Goal: Navigation & Orientation: Find specific page/section

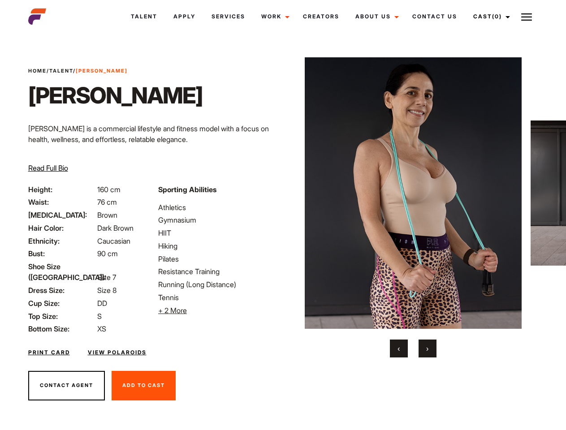
click at [489, 17] on link "Cast (0)" at bounding box center [490, 16] width 50 height 24
click at [527, 17] on img at bounding box center [526, 17] width 11 height 11
click at [218, 311] on li "+ 2 More Hide More" at bounding box center [217, 310] width 119 height 11
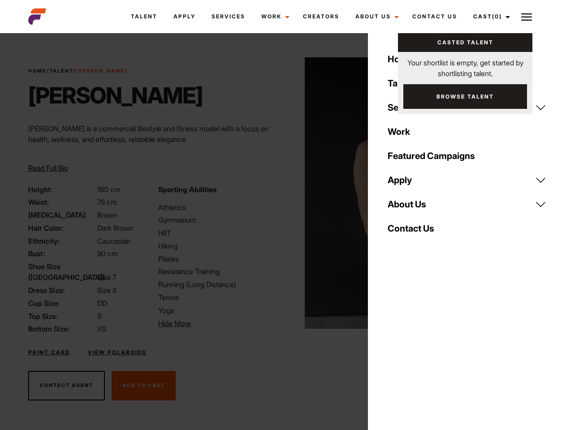
click at [413, 208] on img at bounding box center [413, 193] width 217 height 272
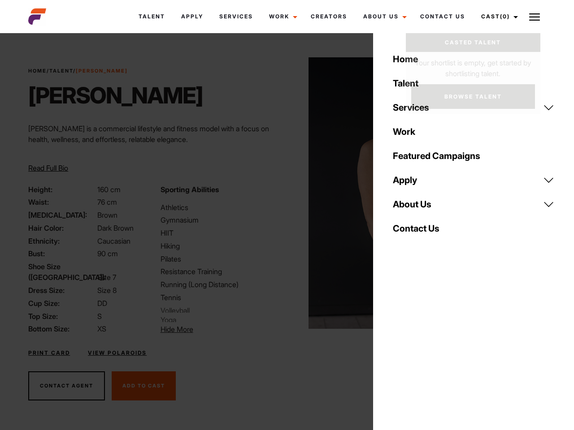
click at [283, 193] on div "Sporting Abilities Athletics Gymnasium HIIT Hiking Pilates Resistance Training …" at bounding box center [221, 259] width 132 height 151
click at [399, 349] on body "Talent Apply Services Work Campaigns Jobs Job Request Creators About Us Founder…" at bounding box center [287, 242] width 574 height 412
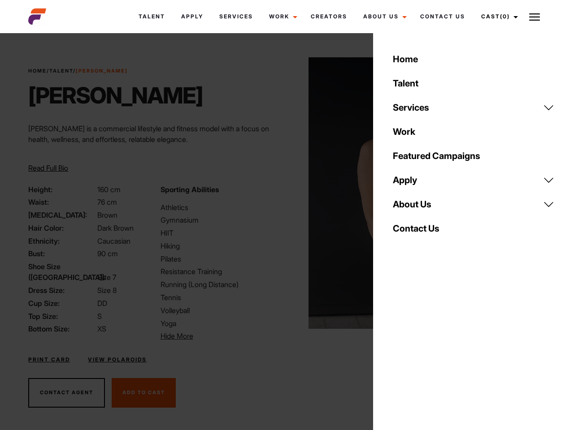
click at [428, 349] on div "Home Talent Services Talent Casting Photography Videography Creative Hair and M…" at bounding box center [473, 215] width 201 height 430
